Goal: Information Seeking & Learning: Find specific fact

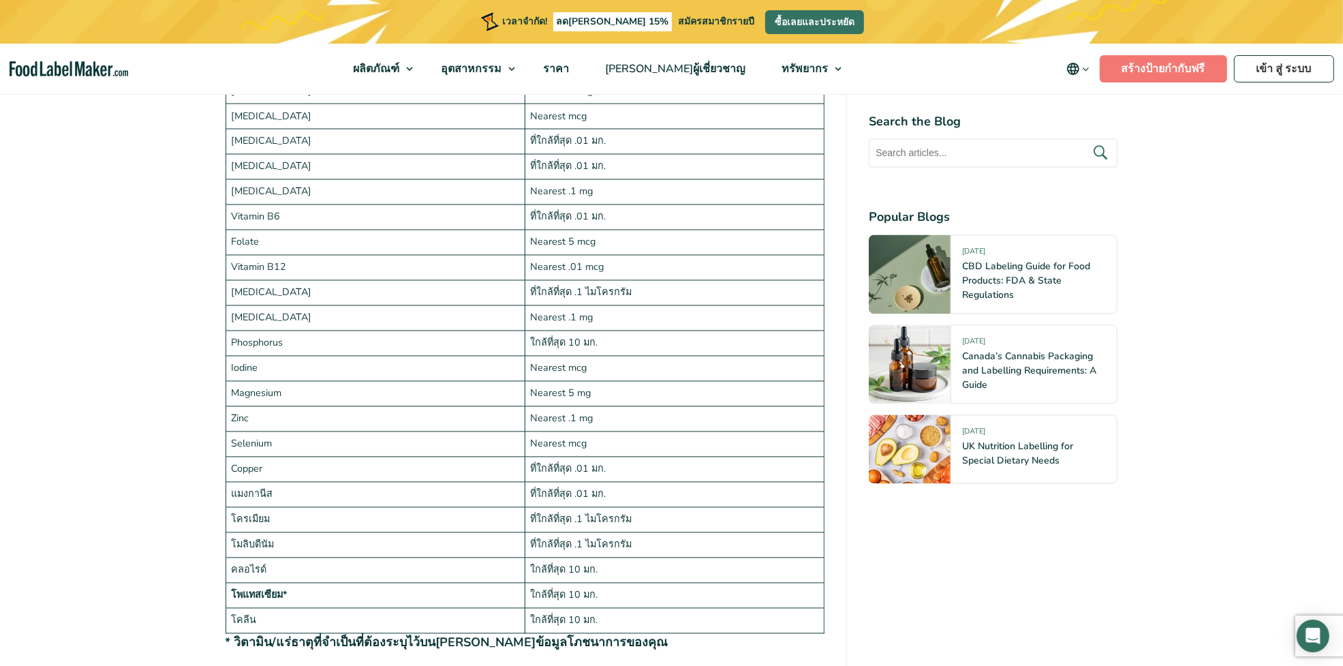
scroll to position [2130, 0]
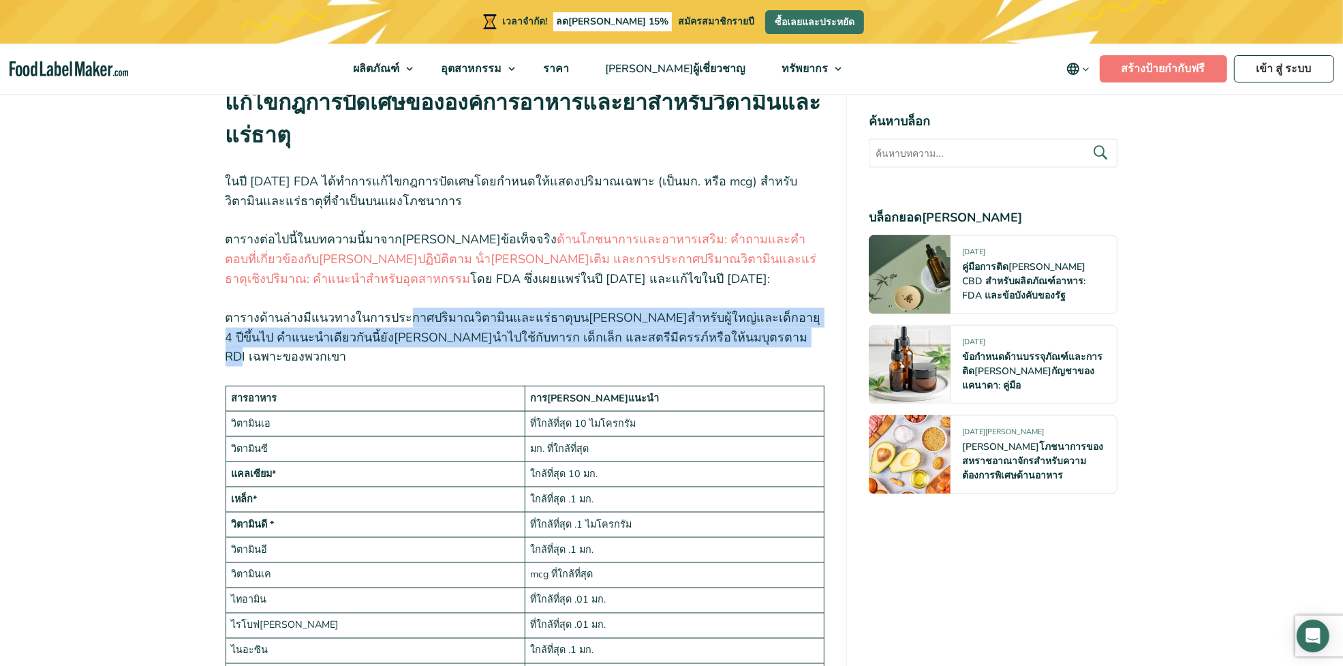
drag, startPoint x: 399, startPoint y: 326, endPoint x: 772, endPoint y: 348, distance: 373.5
click at [772, 348] on p "ตารางด้านล่างมีแนวทางในการประกาศปริมาณวิตามินและแร่ธาตุบน[PERSON_NAME]สําหรับผู…" at bounding box center [526, 337] width 600 height 59
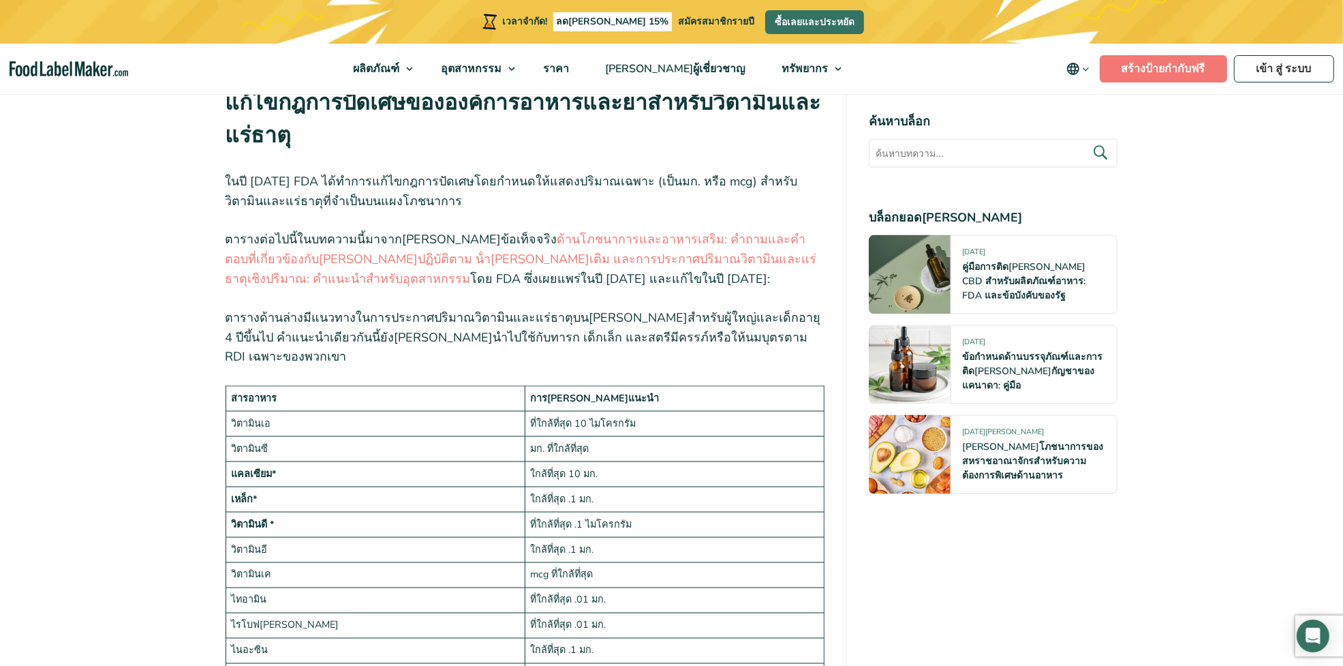
drag, startPoint x: 119, startPoint y: 277, endPoint x: 111, endPoint y: 281, distance: 8.9
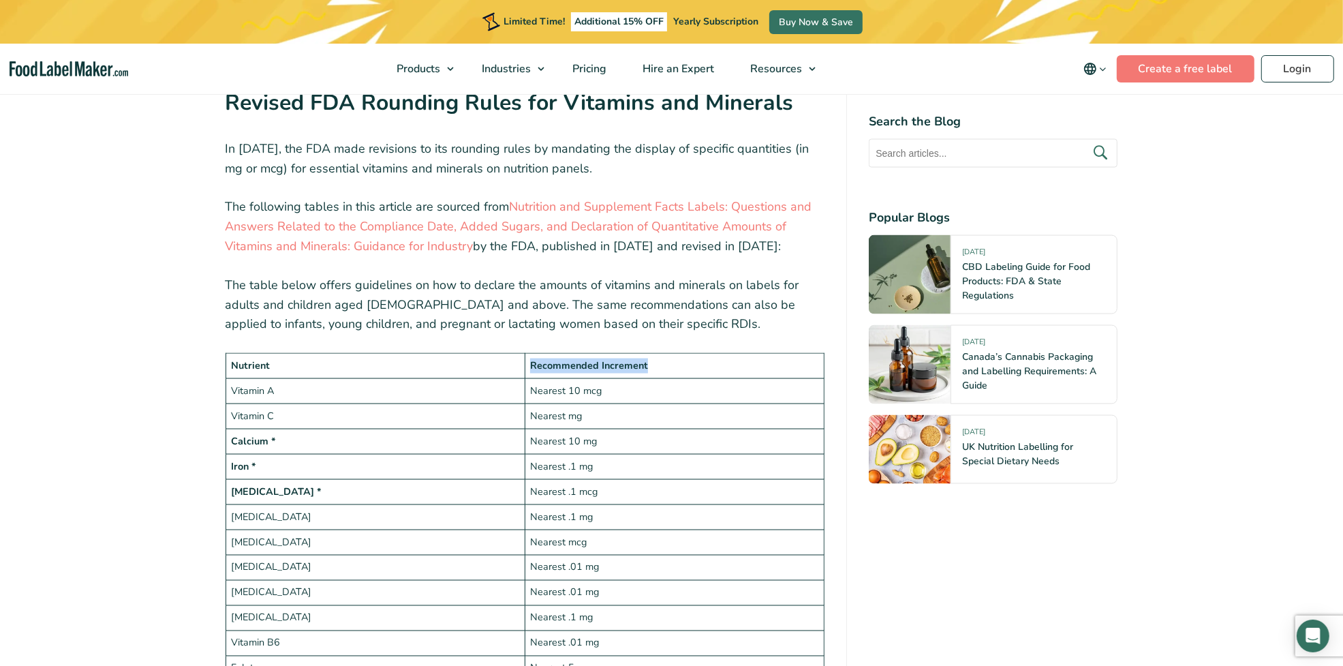
drag, startPoint x: 673, startPoint y: 367, endPoint x: 529, endPoint y: 365, distance: 143.8
click at [529, 365] on td "Recommended Increment" at bounding box center [674, 366] width 299 height 25
copy strong "Recommended Increment"
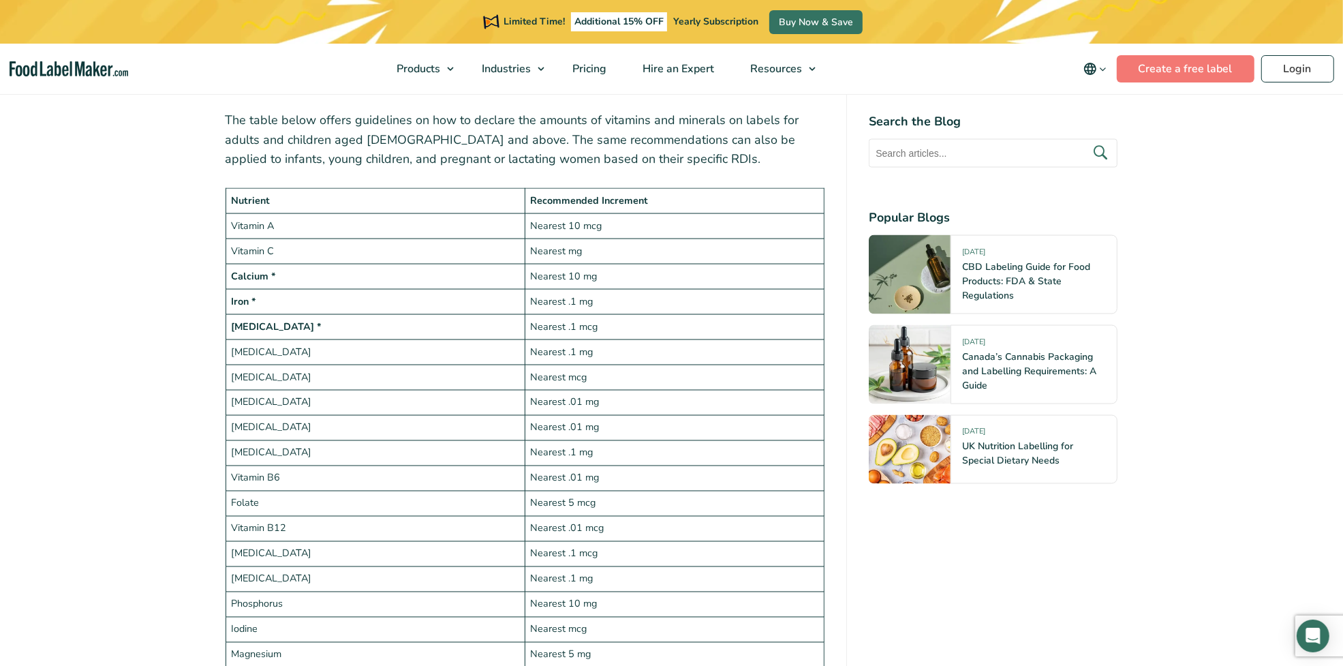
scroll to position [2300, 0]
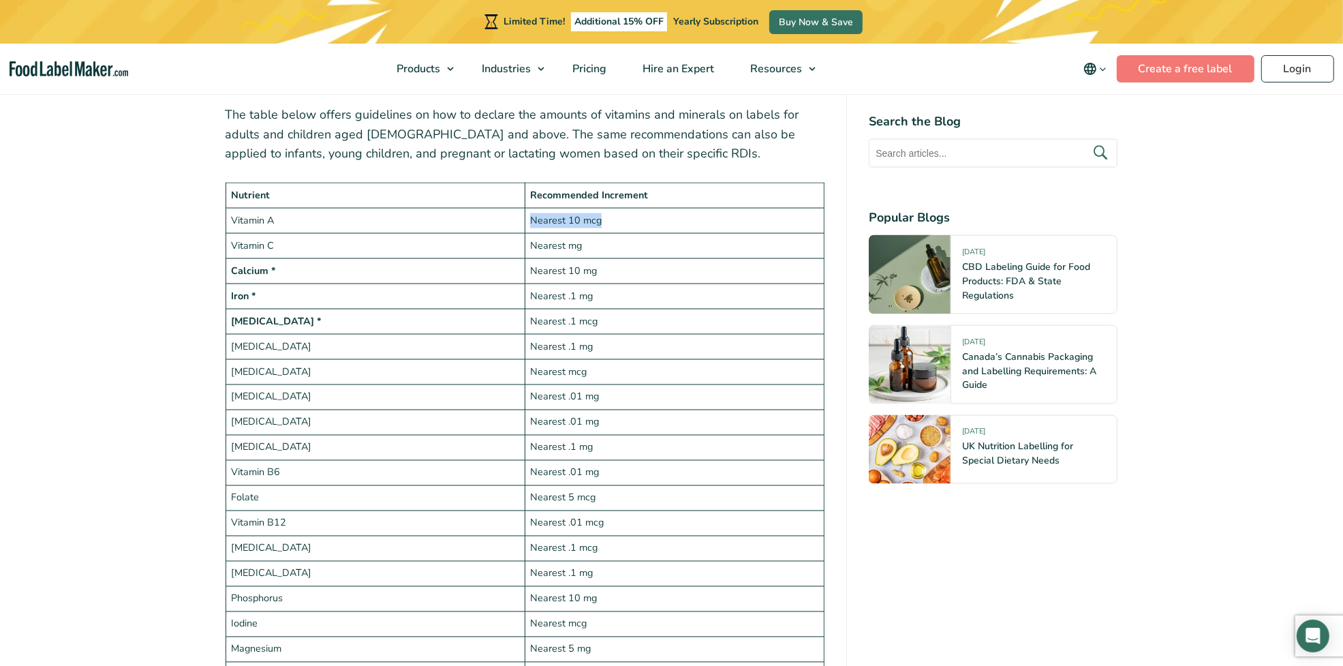
drag, startPoint x: 628, startPoint y: 217, endPoint x: 530, endPoint y: 212, distance: 98.9
click at [530, 212] on td "Nearest 10 mcg" at bounding box center [674, 221] width 299 height 25
copy td "Nearest 10 mcg"
drag, startPoint x: 615, startPoint y: 290, endPoint x: 513, endPoint y: 287, distance: 102.3
click at [513, 287] on tr "Iron * Nearest .1 mg" at bounding box center [525, 296] width 599 height 25
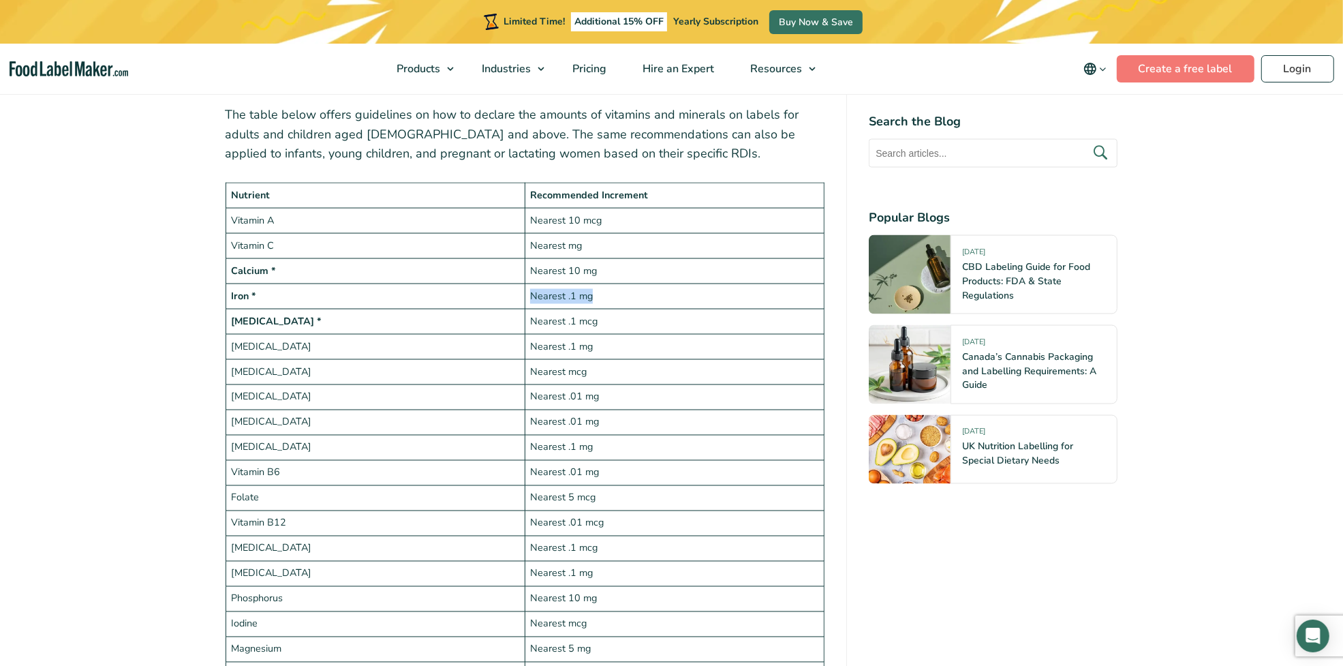
copy tr "Nearest .1 mg"
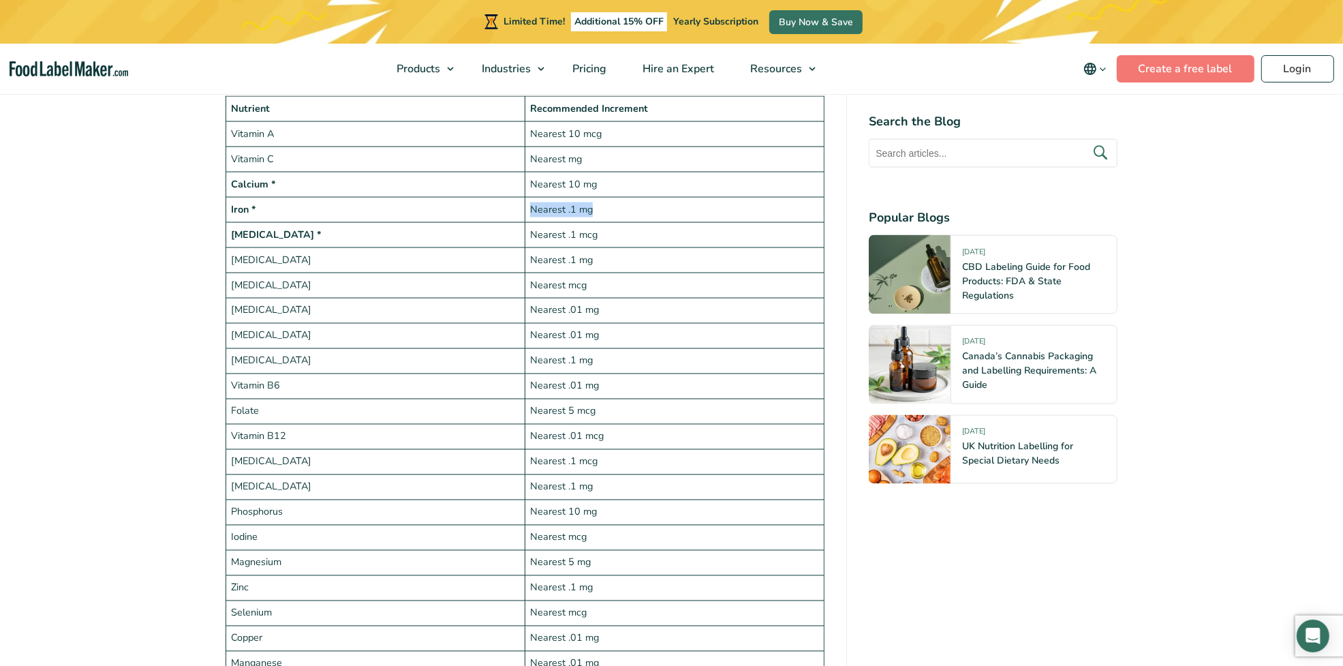
scroll to position [2385, 0]
click at [585, 411] on td "Nearest 5 mcg" at bounding box center [674, 413] width 299 height 25
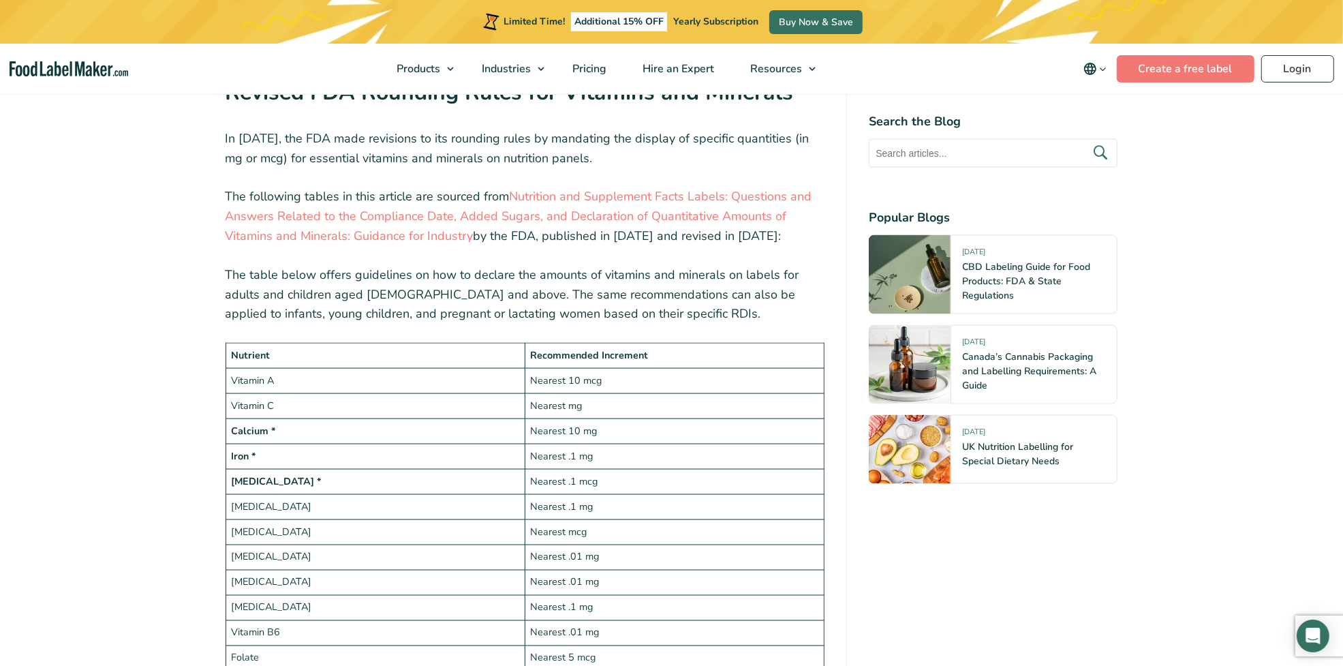
scroll to position [2130, 0]
